Goal: Transaction & Acquisition: Purchase product/service

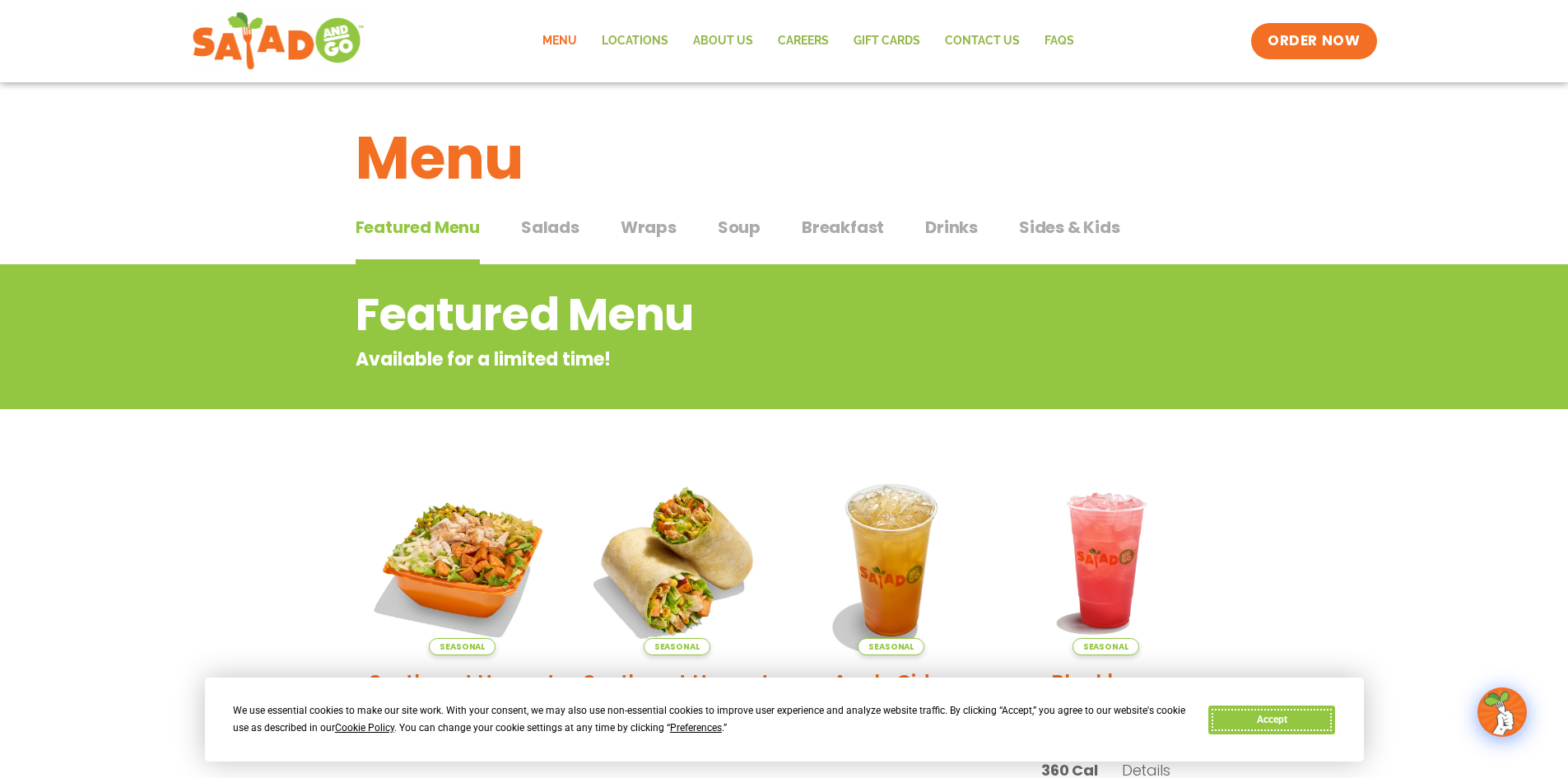
click at [1315, 716] on button "Accept" at bounding box center [1272, 719] width 127 height 28
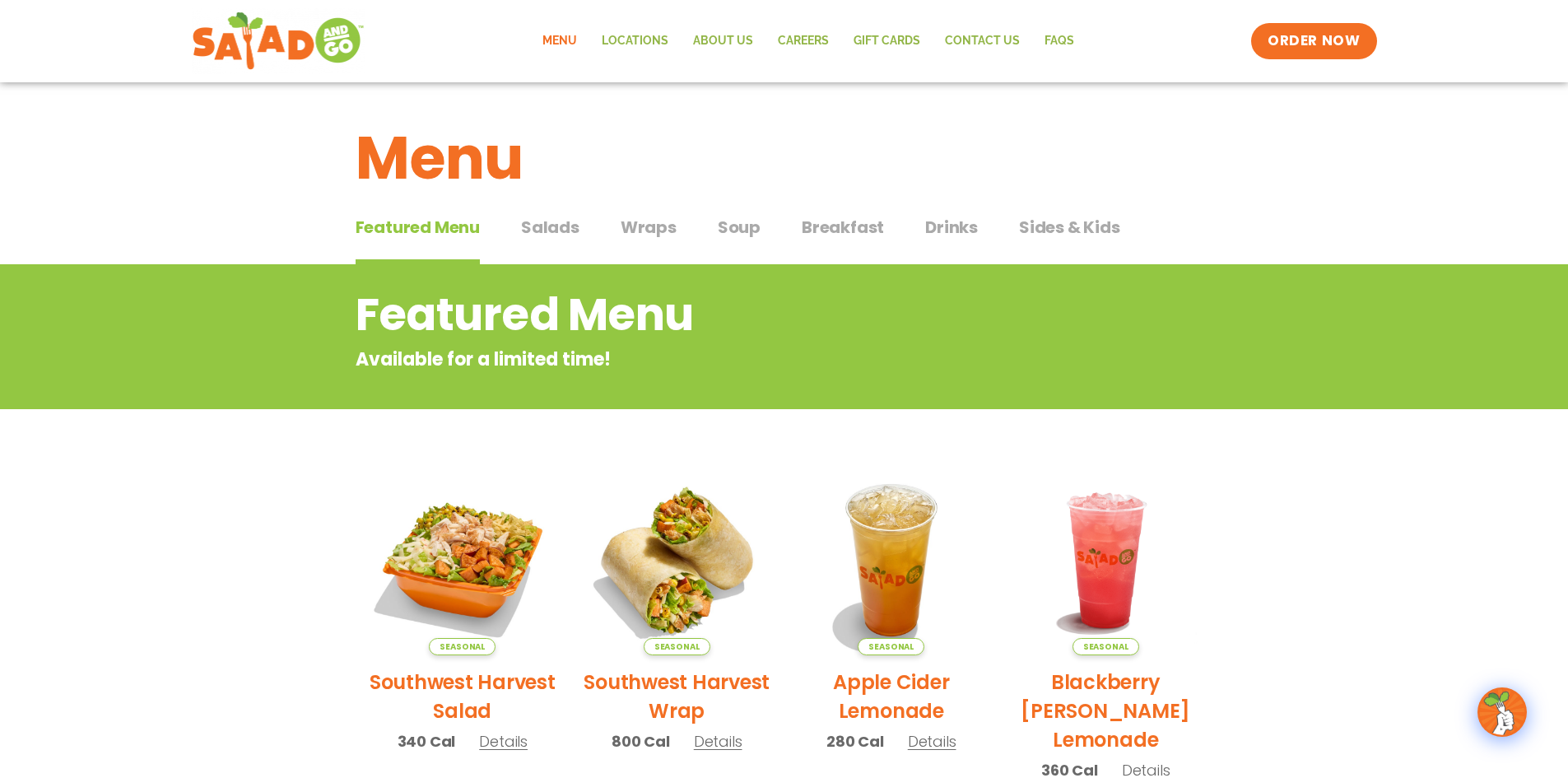
click at [857, 233] on span "Breakfast" at bounding box center [843, 227] width 82 height 25
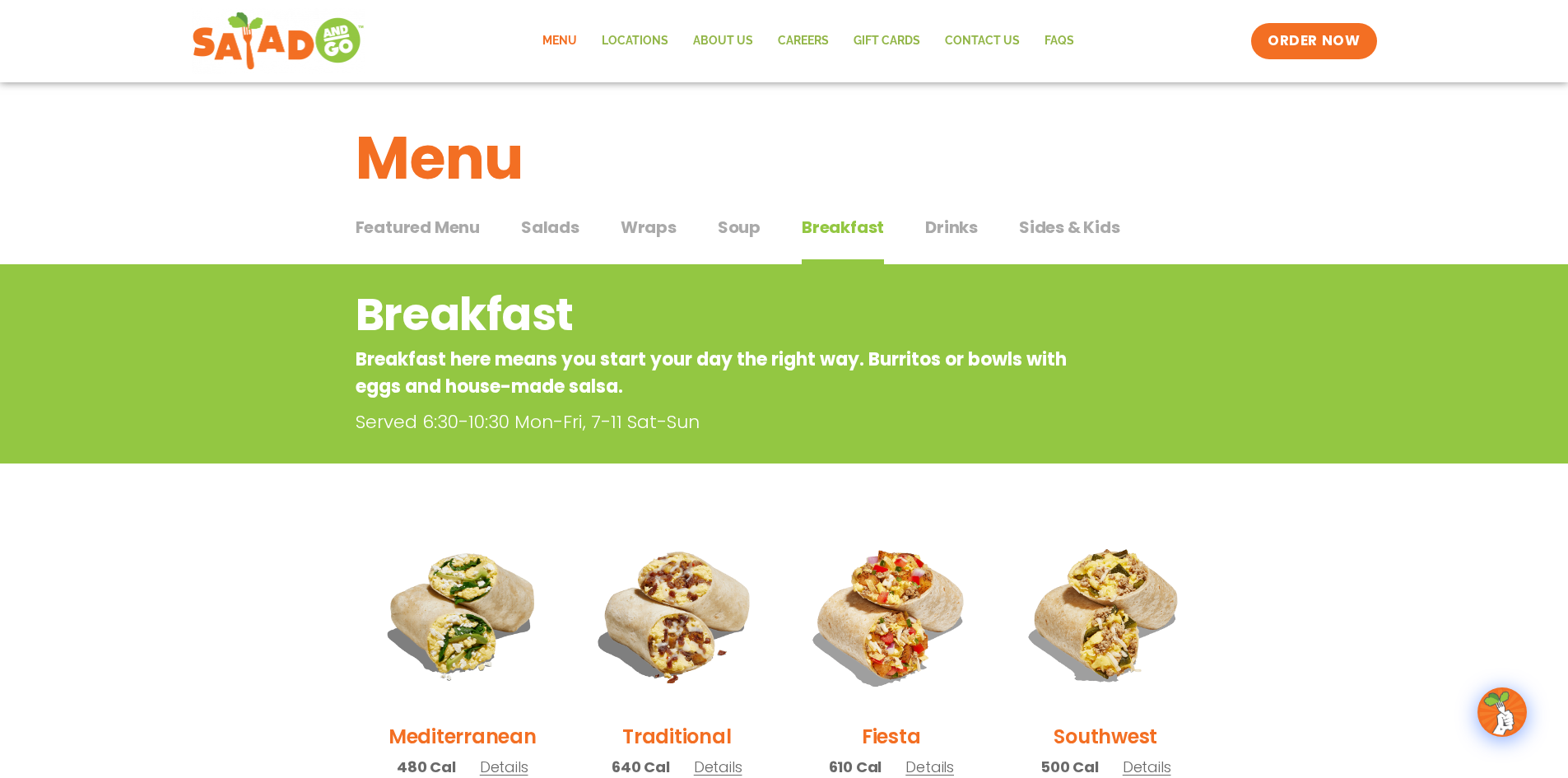
click at [749, 235] on span "Soup" at bounding box center [739, 227] width 43 height 25
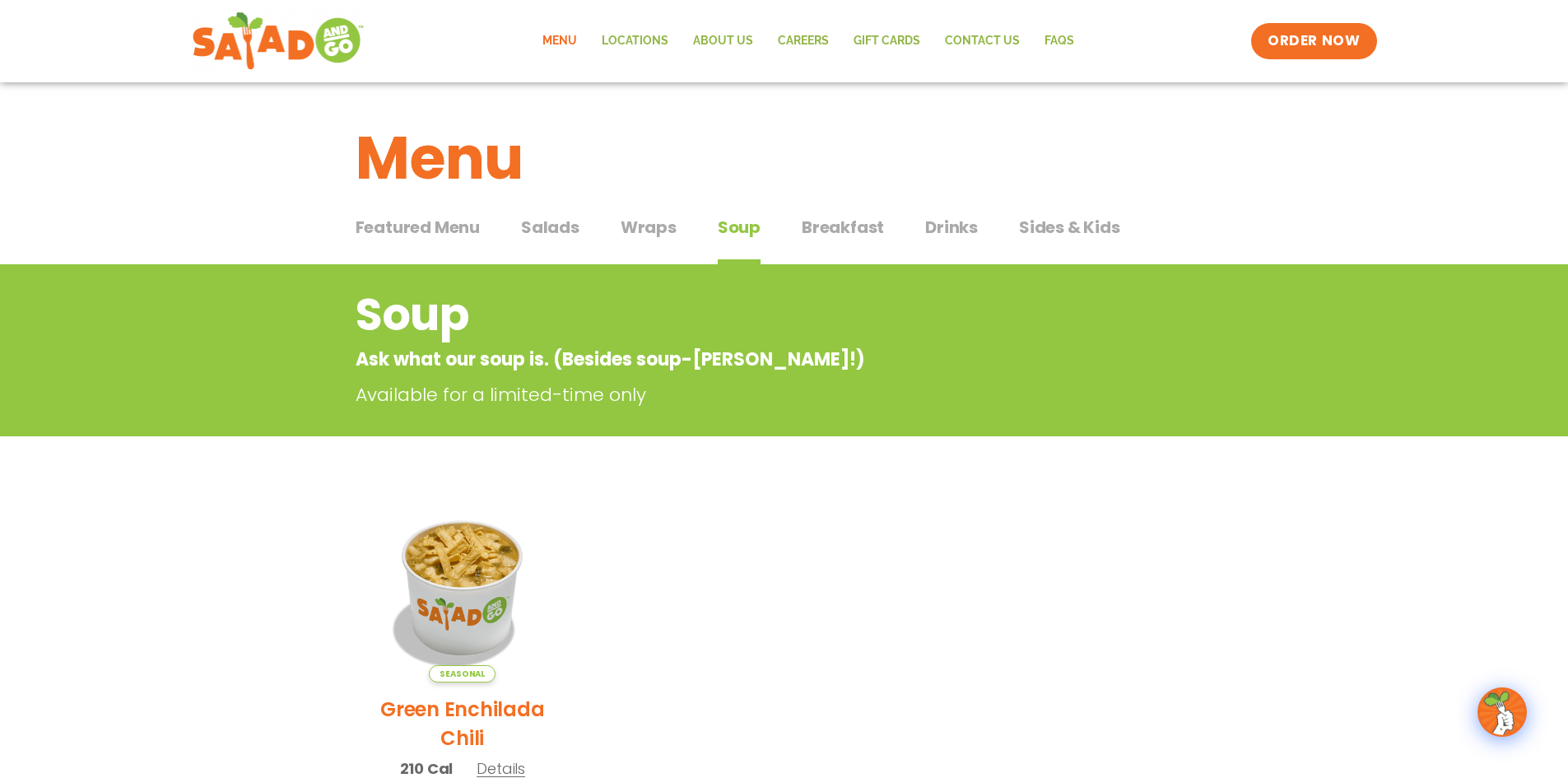
click at [674, 230] on span "Wraps" at bounding box center [648, 227] width 56 height 25
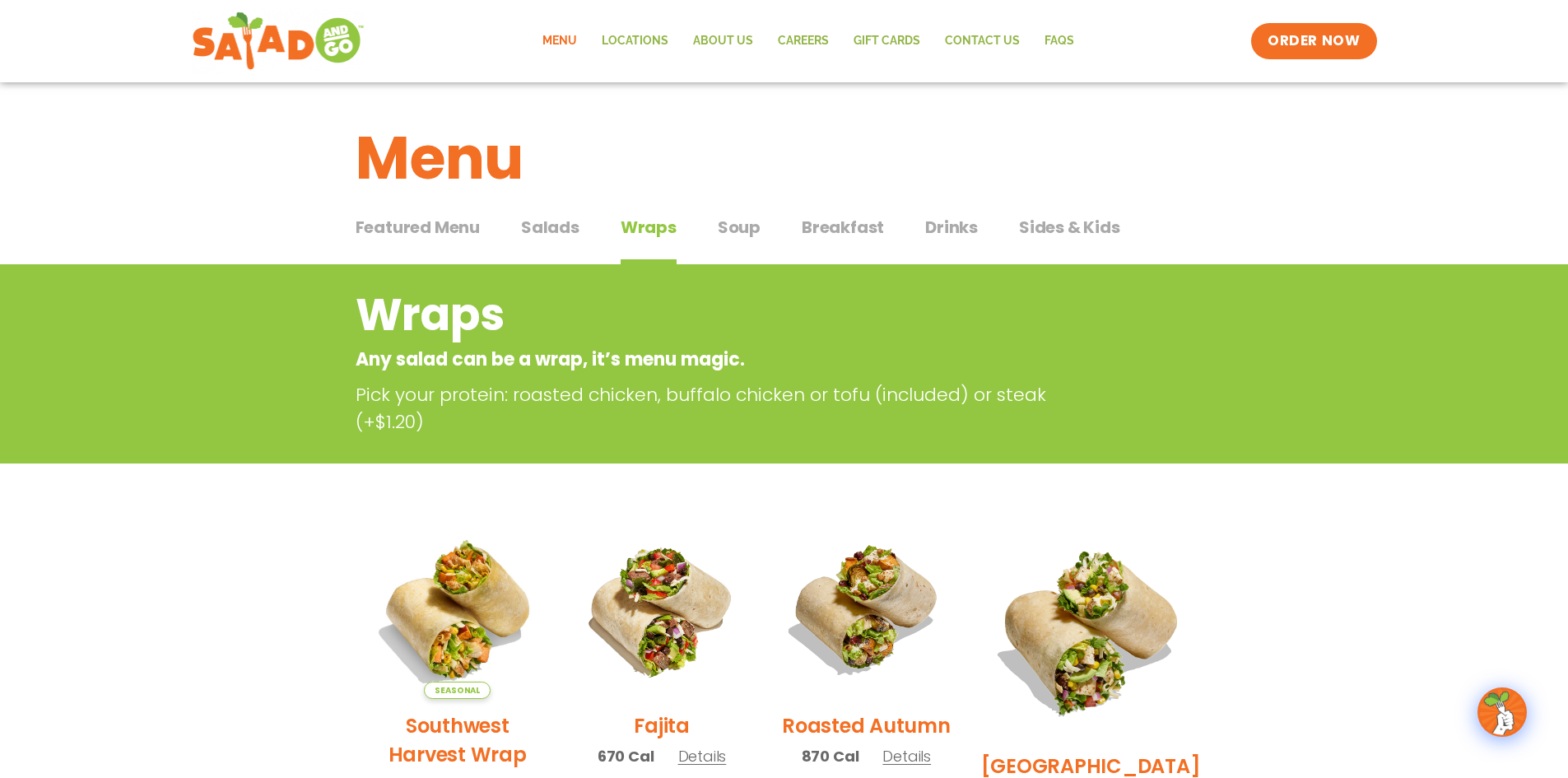
click at [558, 227] on span "Salads" at bounding box center [550, 227] width 59 height 25
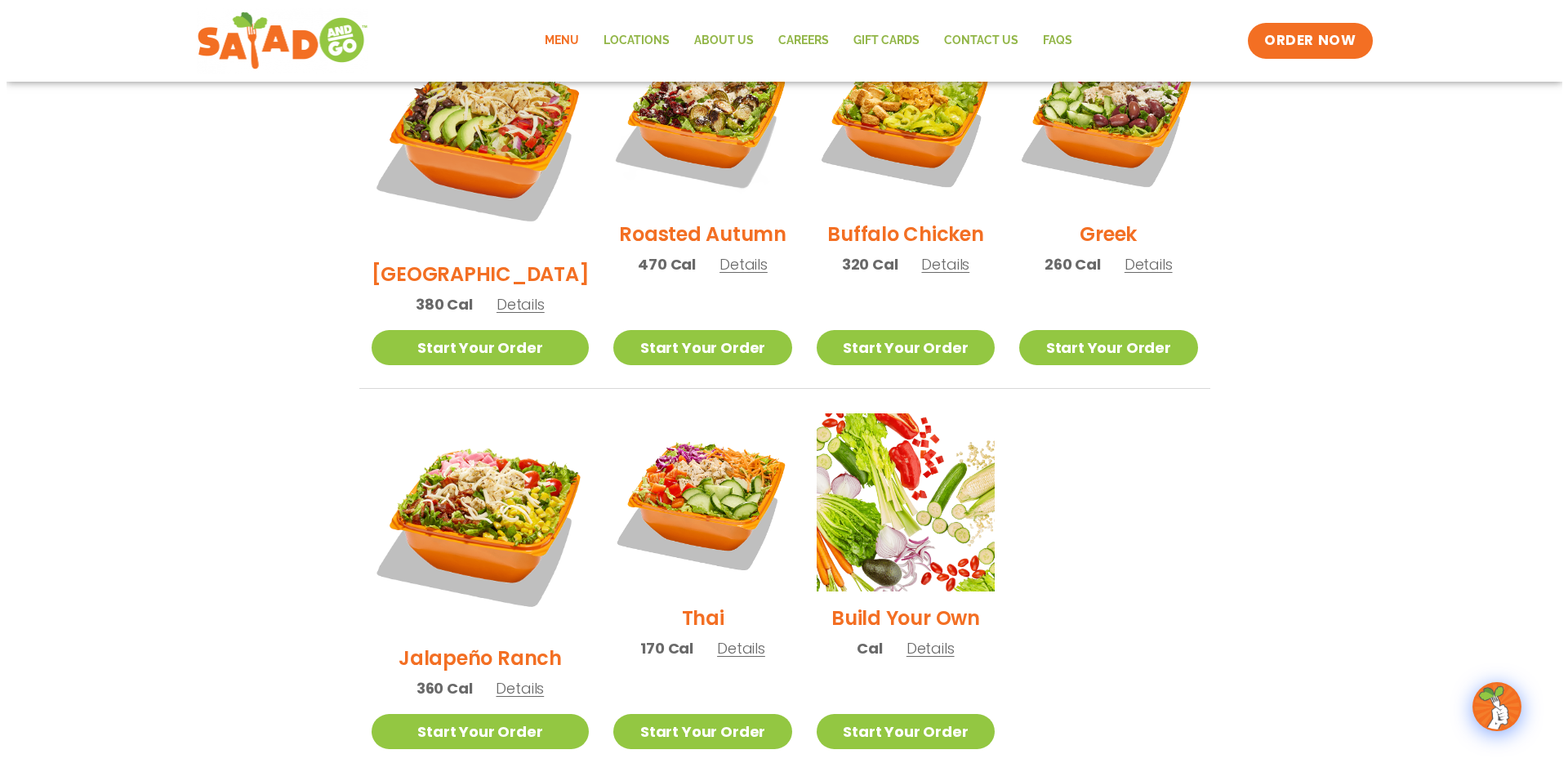
scroll to position [1062, 0]
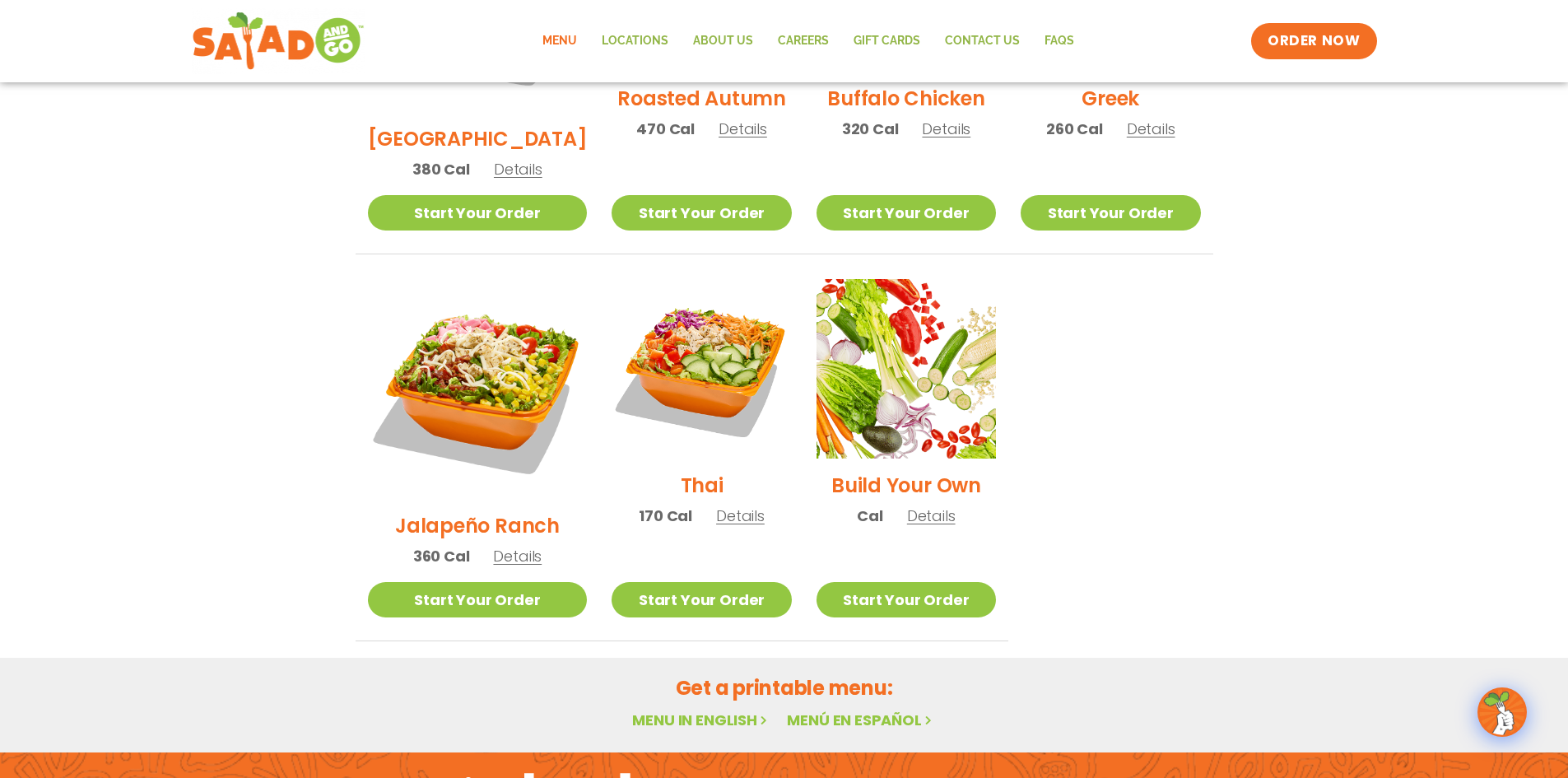
click at [857, 505] on span "Cal" at bounding box center [869, 516] width 26 height 23
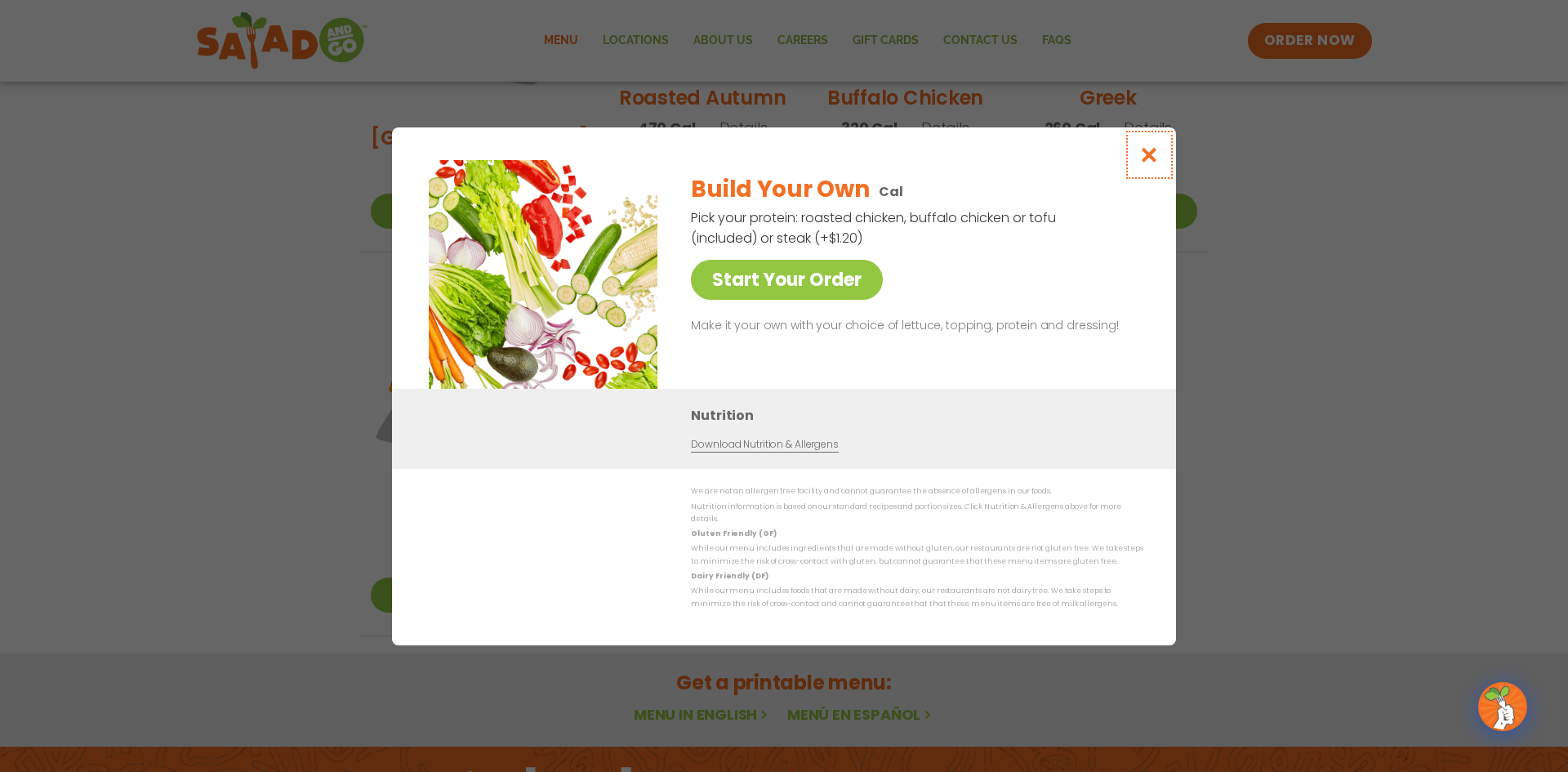
click at [1149, 153] on icon "Close modal" at bounding box center [1149, 155] width 21 height 17
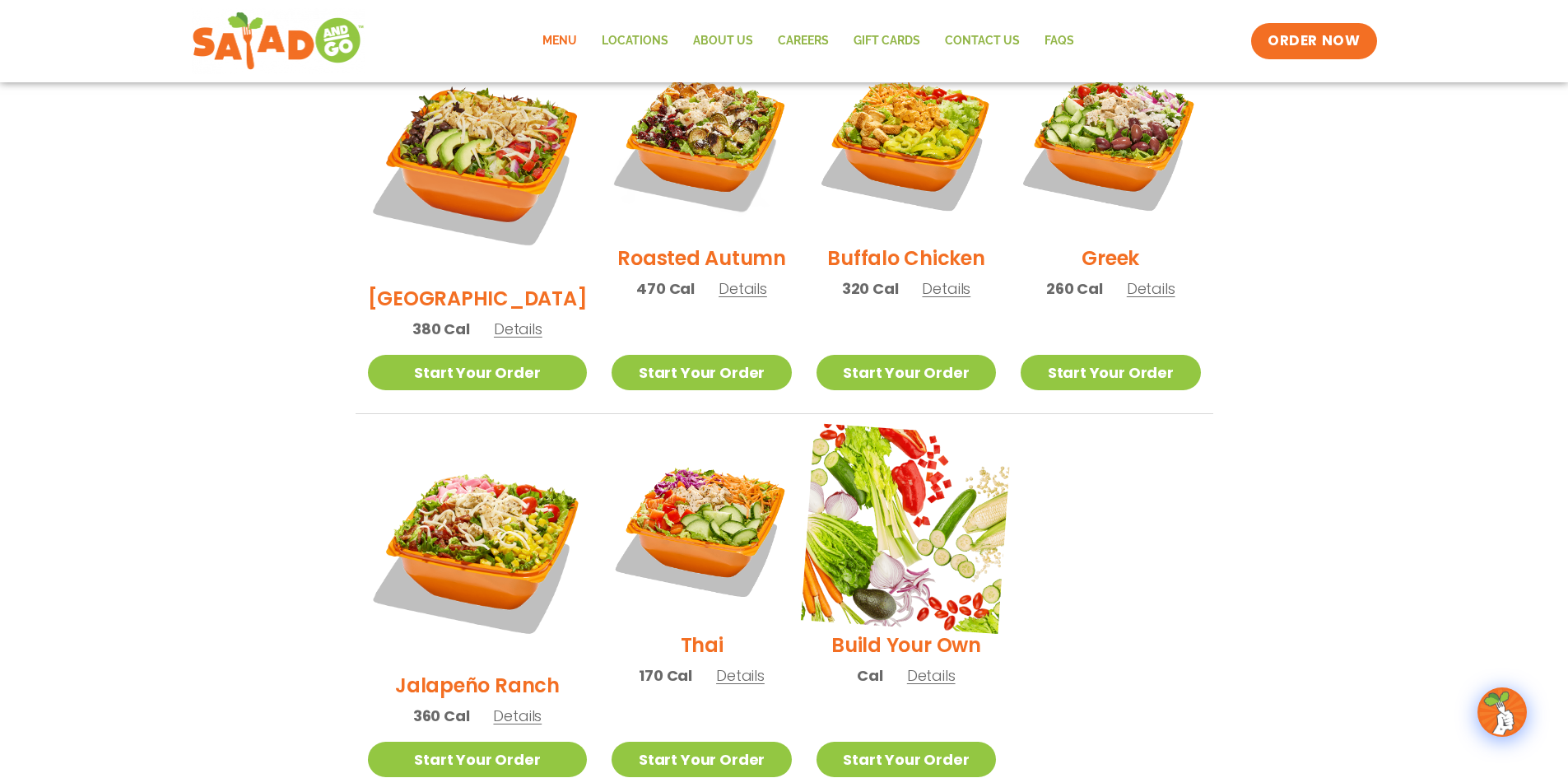
scroll to position [843, 0]
